Goal: Task Accomplishment & Management: Complete application form

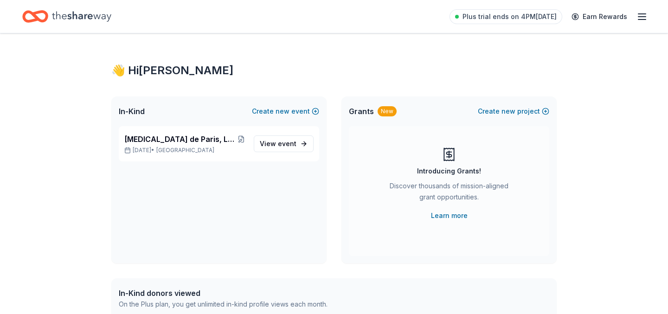
click at [71, 19] on icon "Home" at bounding box center [81, 16] width 59 height 10
click at [35, 18] on icon "Home" at bounding box center [39, 16] width 14 height 9
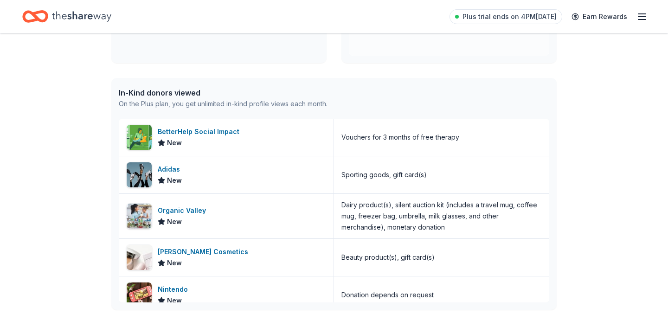
scroll to position [203, 0]
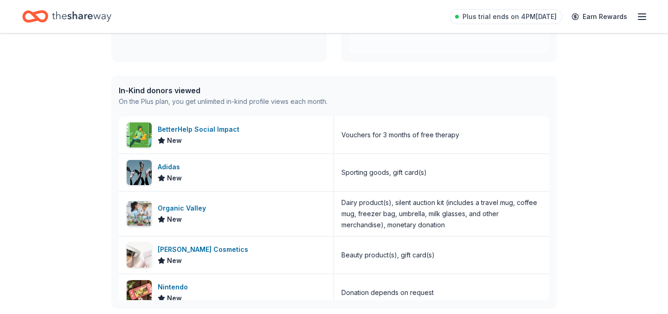
click at [642, 17] on line "button" at bounding box center [641, 17] width 7 height 0
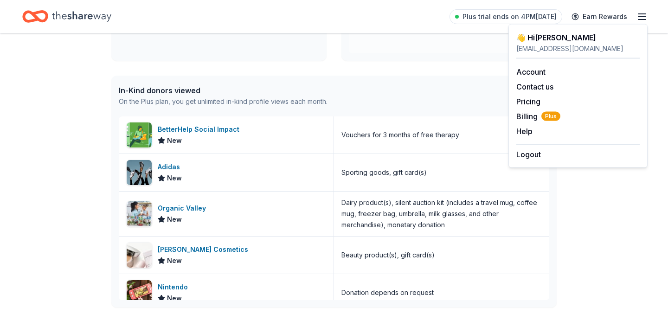
click at [77, 233] on div "👋 Hi Regina In-Kind Create new event Bal de Paris, La Mascarade Silent Auction …" at bounding box center [334, 155] width 668 height 648
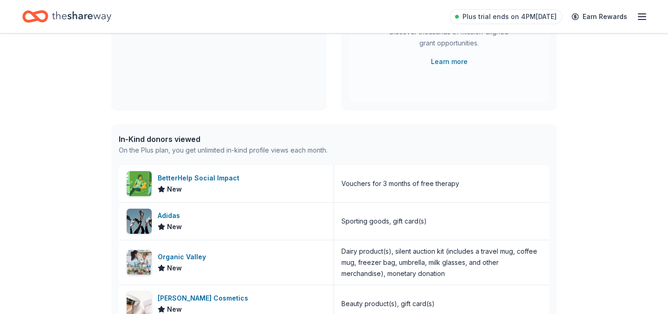
scroll to position [143, 0]
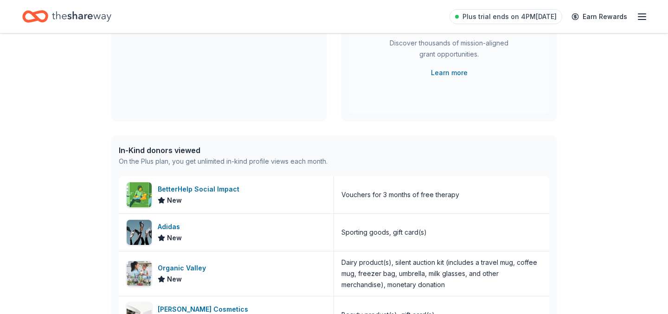
click at [166, 149] on div "In-Kind donors viewed" at bounding box center [223, 150] width 209 height 11
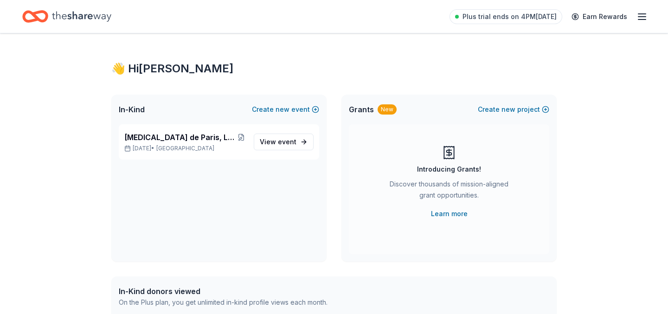
scroll to position [0, 0]
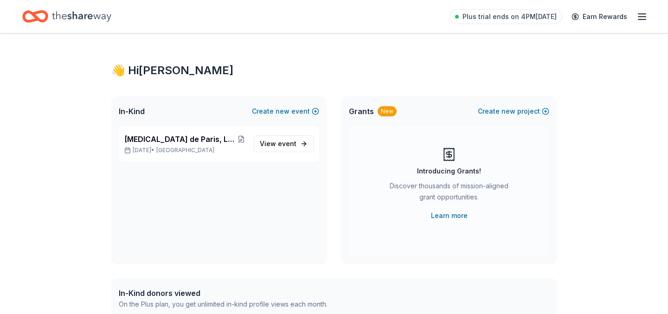
click at [148, 66] on div "👋 Hi Regina" at bounding box center [333, 70] width 445 height 15
click at [639, 19] on icon "button" at bounding box center [641, 16] width 11 height 11
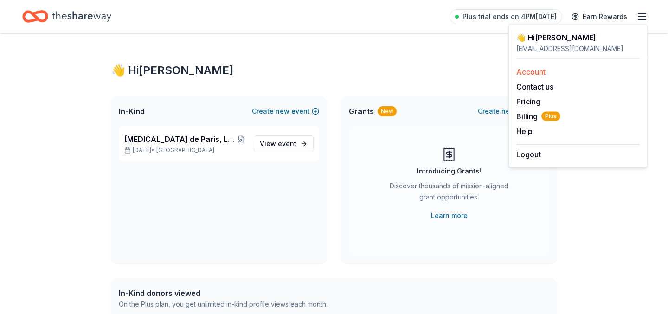
click at [535, 71] on link "Account" at bounding box center [530, 71] width 29 height 9
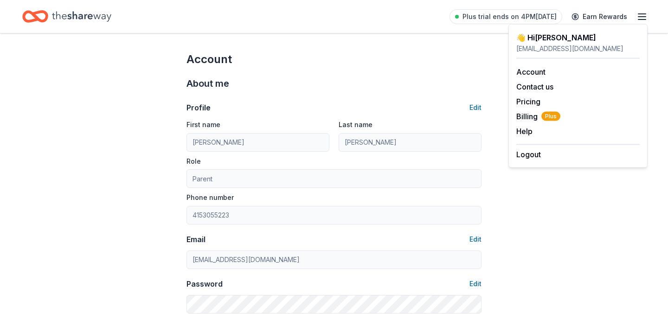
click at [640, 17] on line "button" at bounding box center [641, 17] width 7 height 0
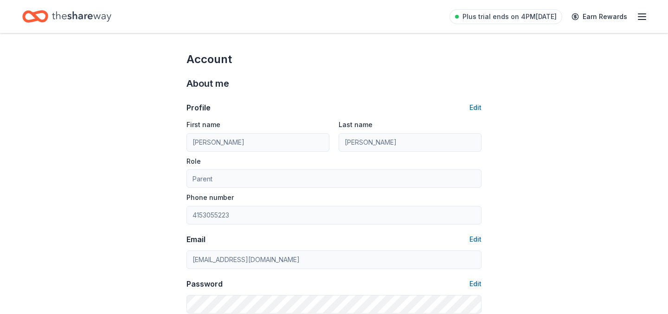
click at [81, 21] on icon "Home" at bounding box center [81, 16] width 59 height 19
click at [43, 16] on icon "Home" at bounding box center [35, 17] width 26 height 22
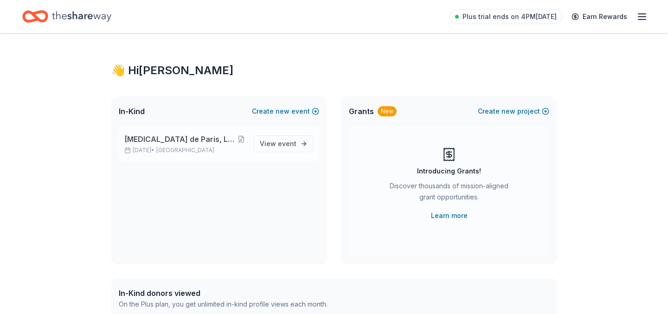
click at [164, 141] on span "[MEDICAL_DATA] de Paris, La Mascarade Silent Auction" at bounding box center [180, 139] width 112 height 11
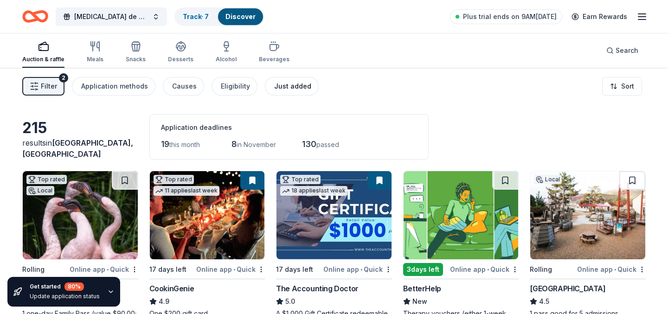
click at [282, 90] on div "Just added" at bounding box center [292, 86] width 37 height 11
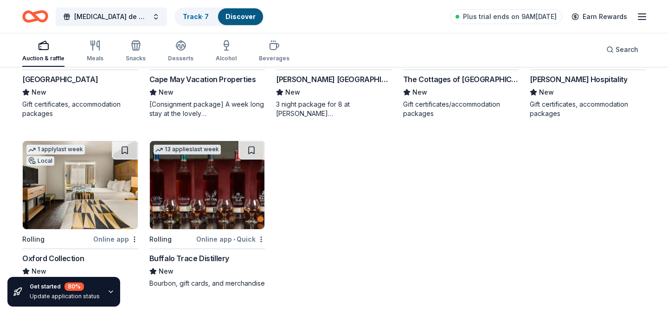
scroll to position [566, 0]
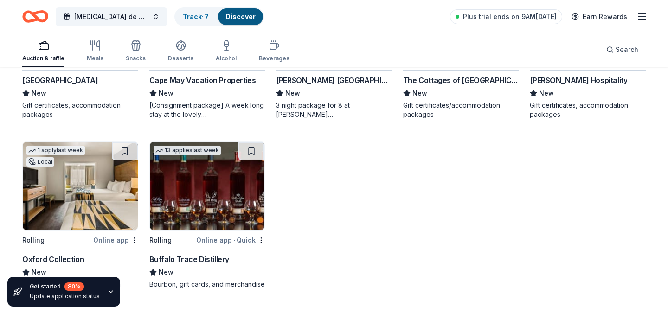
click at [51, 259] on div "Oxford Collection" at bounding box center [53, 259] width 62 height 11
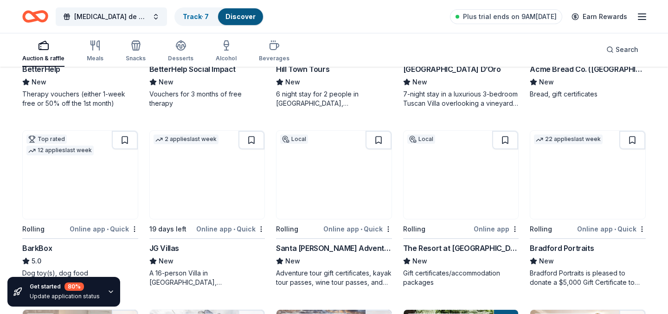
scroll to position [215, 0]
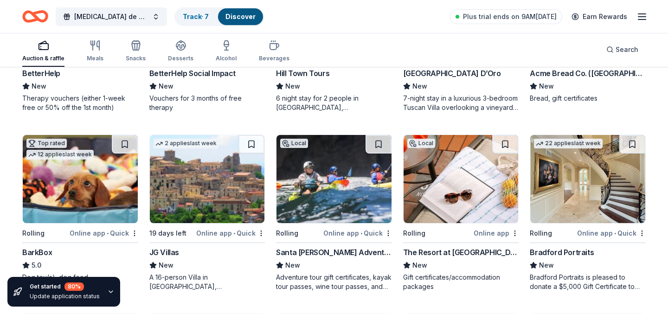
click at [42, 49] on icon "button" at bounding box center [43, 45] width 11 height 11
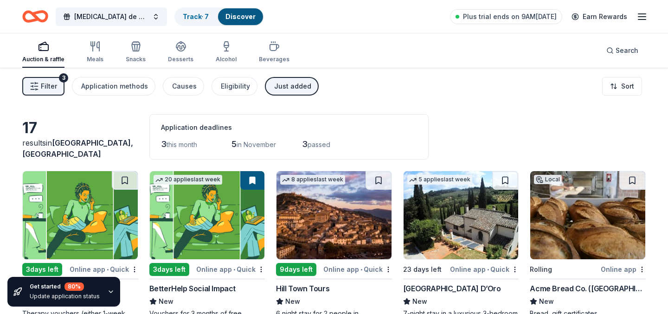
click at [177, 145] on span "this month" at bounding box center [182, 145] width 31 height 8
click at [163, 145] on span "3" at bounding box center [164, 144] width 6 height 10
click at [43, 88] on span "Filter" at bounding box center [49, 86] width 16 height 11
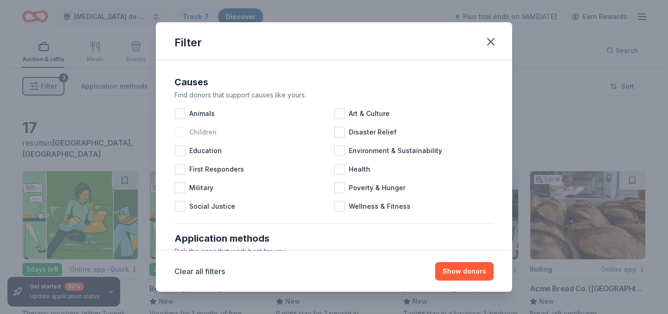
click at [182, 134] on div at bounding box center [179, 132] width 11 height 11
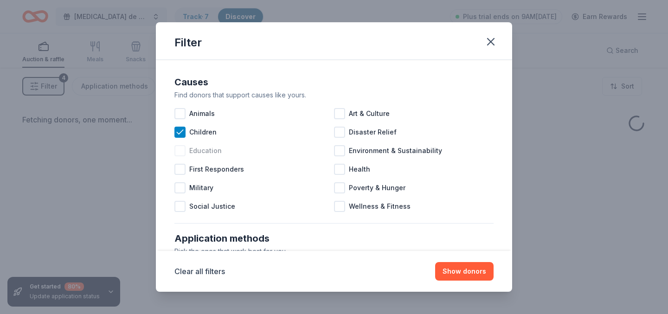
click at [182, 153] on div at bounding box center [179, 150] width 11 height 11
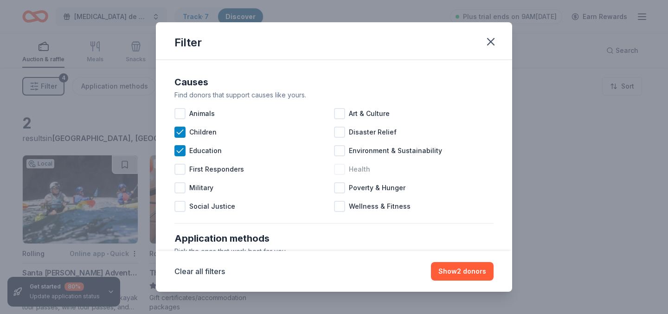
click at [340, 169] on div at bounding box center [339, 169] width 11 height 11
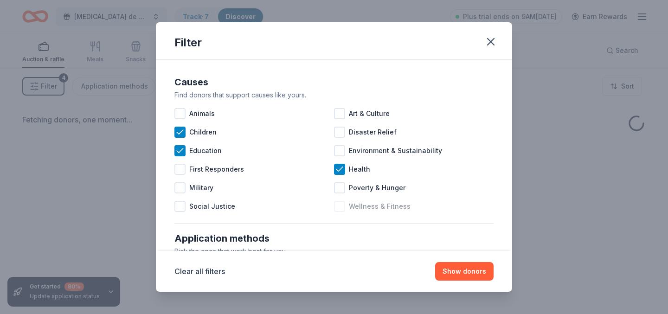
click at [340, 209] on div at bounding box center [339, 206] width 11 height 11
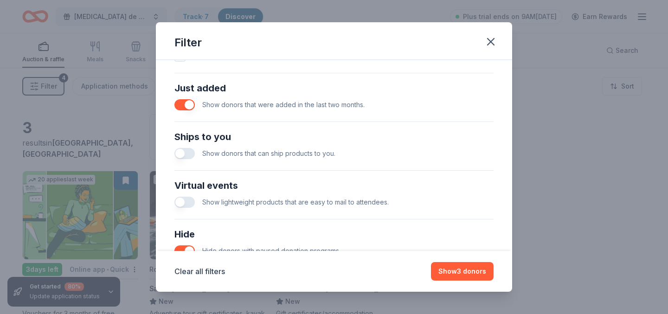
scroll to position [352, 0]
click at [458, 269] on button "Show 3 donors" at bounding box center [462, 271] width 63 height 19
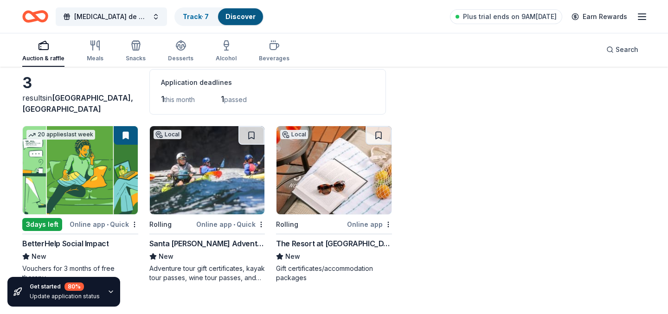
scroll to position [68, 0]
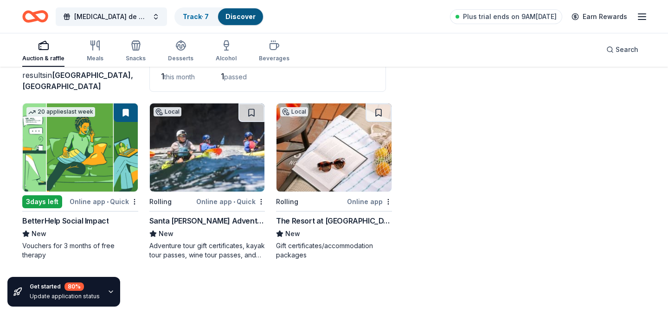
click at [323, 152] on img at bounding box center [333, 147] width 115 height 88
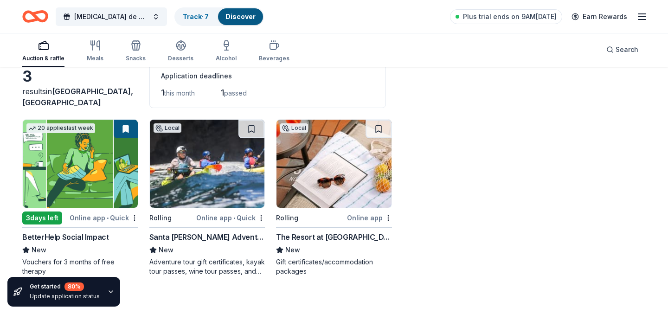
scroll to position [0, 0]
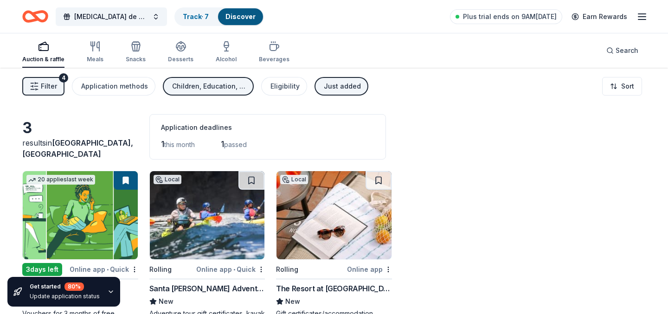
click at [34, 87] on icon "button" at bounding box center [34, 86] width 9 height 9
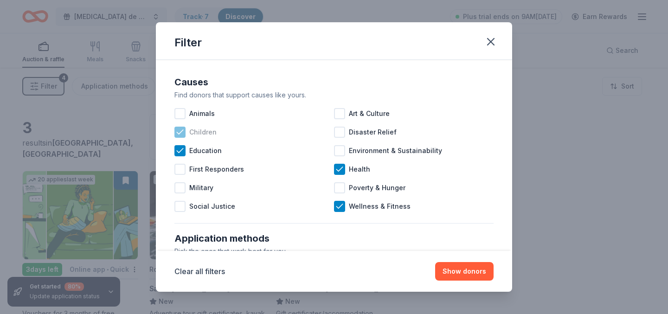
click at [180, 132] on icon at bounding box center [180, 132] width 6 height 4
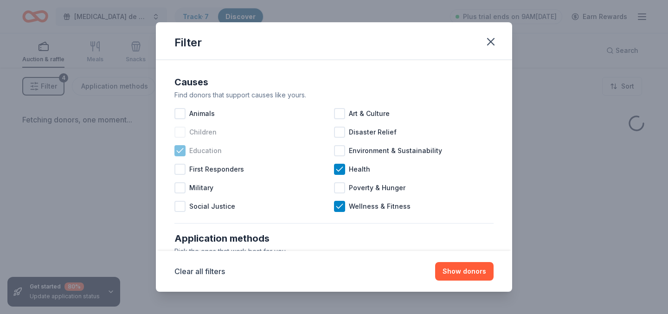
click at [181, 150] on icon at bounding box center [180, 150] width 6 height 4
click at [465, 272] on button "Show donors" at bounding box center [464, 271] width 58 height 19
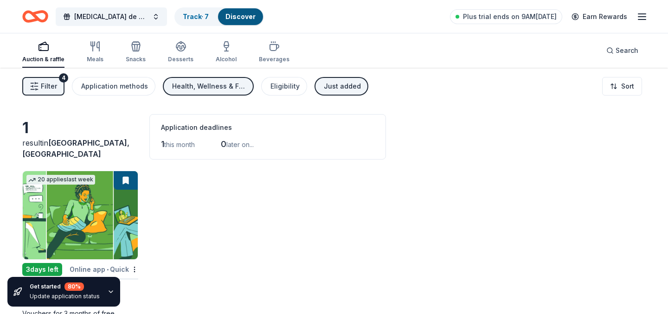
click at [41, 81] on span "Filter" at bounding box center [49, 86] width 16 height 11
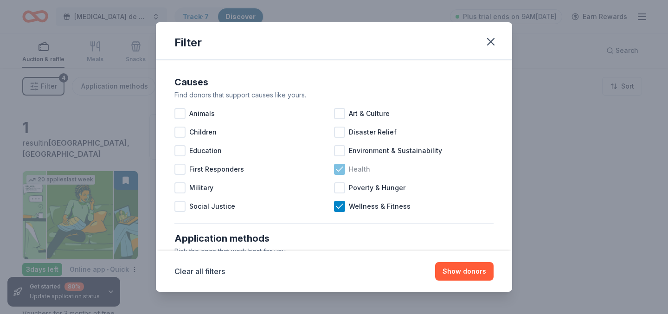
click at [341, 172] on icon at bounding box center [339, 169] width 9 height 9
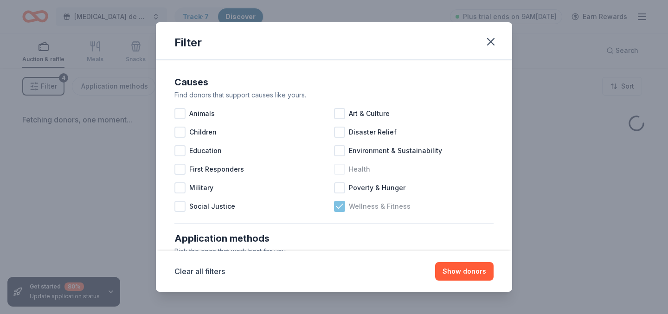
click at [342, 208] on icon at bounding box center [339, 206] width 9 height 9
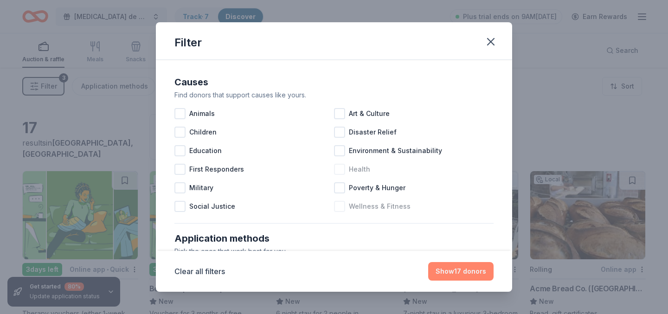
click at [458, 271] on button "Show 17 donors" at bounding box center [460, 271] width 65 height 19
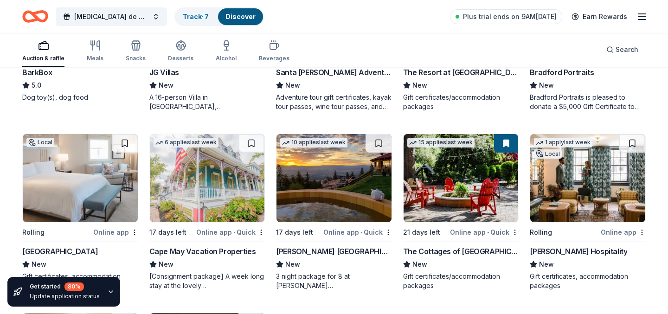
scroll to position [391, 0]
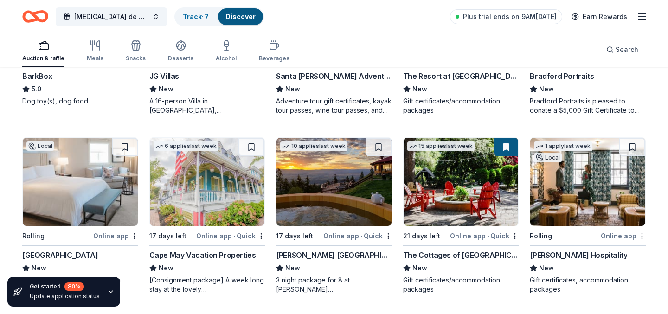
click at [78, 198] on img at bounding box center [80, 182] width 115 height 88
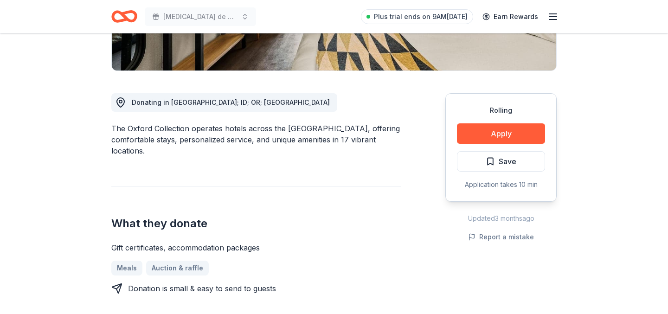
scroll to position [236, 0]
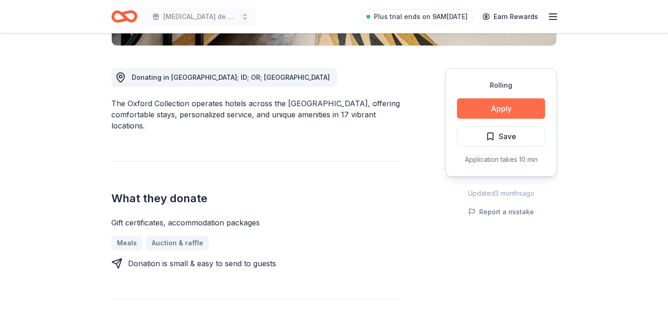
click at [500, 106] on button "Apply" at bounding box center [501, 108] width 88 height 20
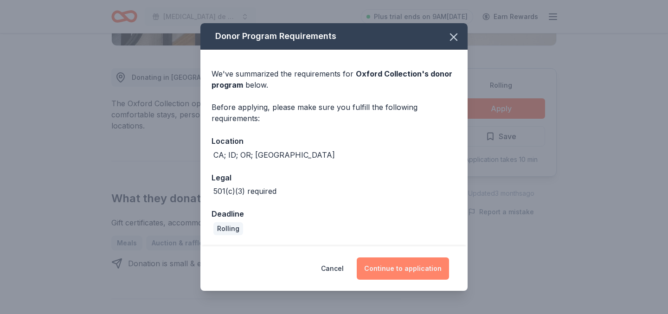
click at [400, 267] on button "Continue to application" at bounding box center [403, 268] width 92 height 22
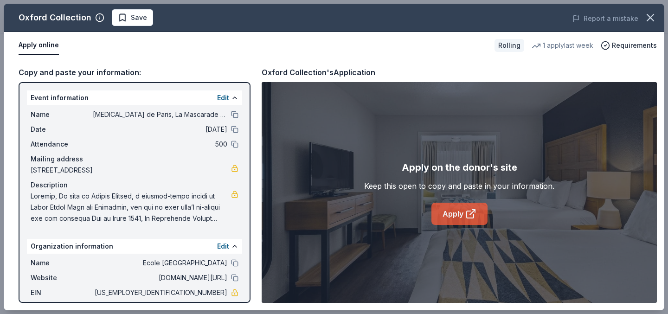
click at [468, 223] on link "Apply" at bounding box center [459, 214] width 56 height 22
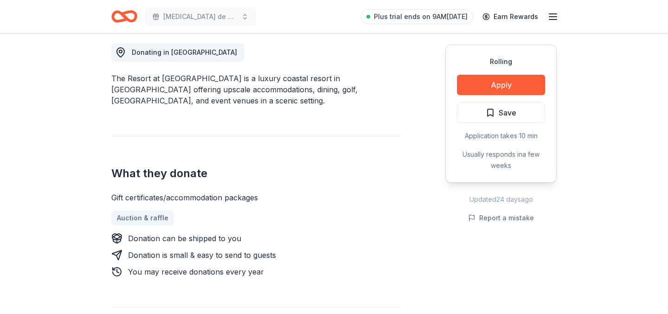
scroll to position [275, 0]
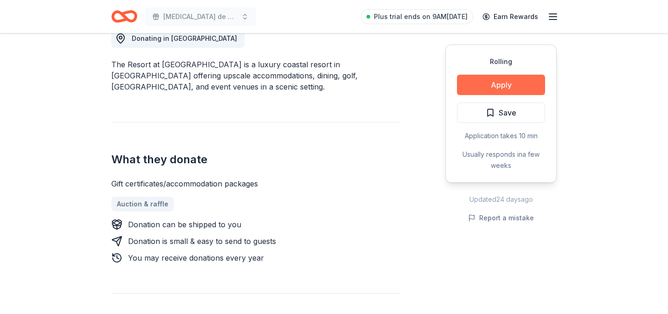
click at [502, 83] on button "Apply" at bounding box center [501, 85] width 88 height 20
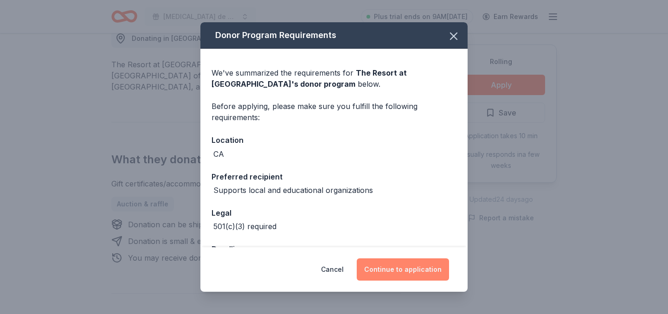
click at [405, 267] on button "Continue to application" at bounding box center [403, 269] width 92 height 22
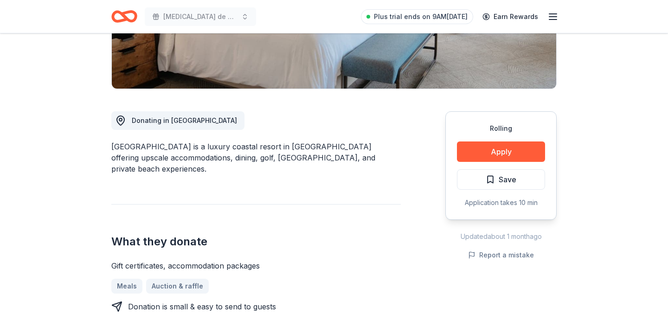
scroll to position [221, 0]
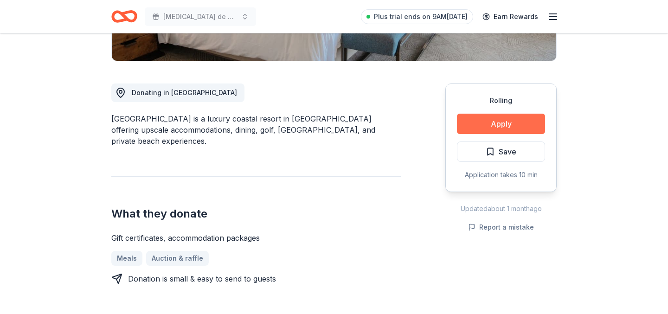
click at [494, 126] on button "Apply" at bounding box center [501, 124] width 88 height 20
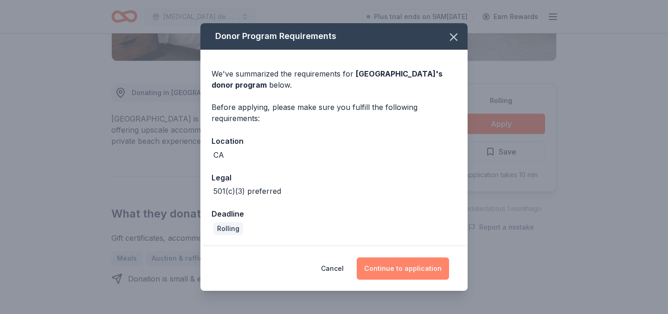
click at [399, 276] on button "Continue to application" at bounding box center [403, 268] width 92 height 22
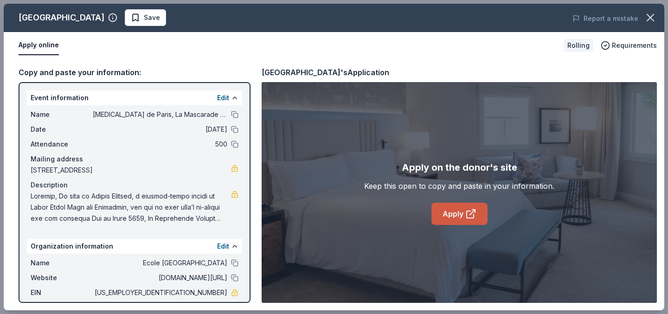
click at [455, 212] on link "Apply" at bounding box center [459, 214] width 56 height 22
